Goal: Task Accomplishment & Management: Manage account settings

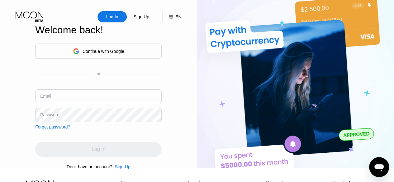
type input "ask4katbra@gmail.com"
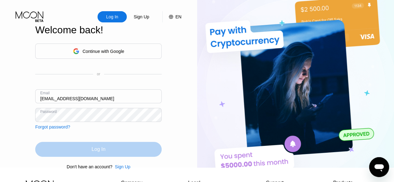
click at [144, 155] on div "Log In" at bounding box center [98, 149] width 126 height 15
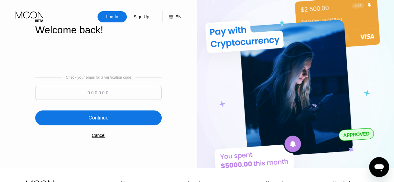
click at [123, 98] on input at bounding box center [98, 93] width 126 height 14
type input "953603"
click at [116, 117] on div "Continue" at bounding box center [98, 117] width 126 height 15
